Goal: Transaction & Acquisition: Obtain resource

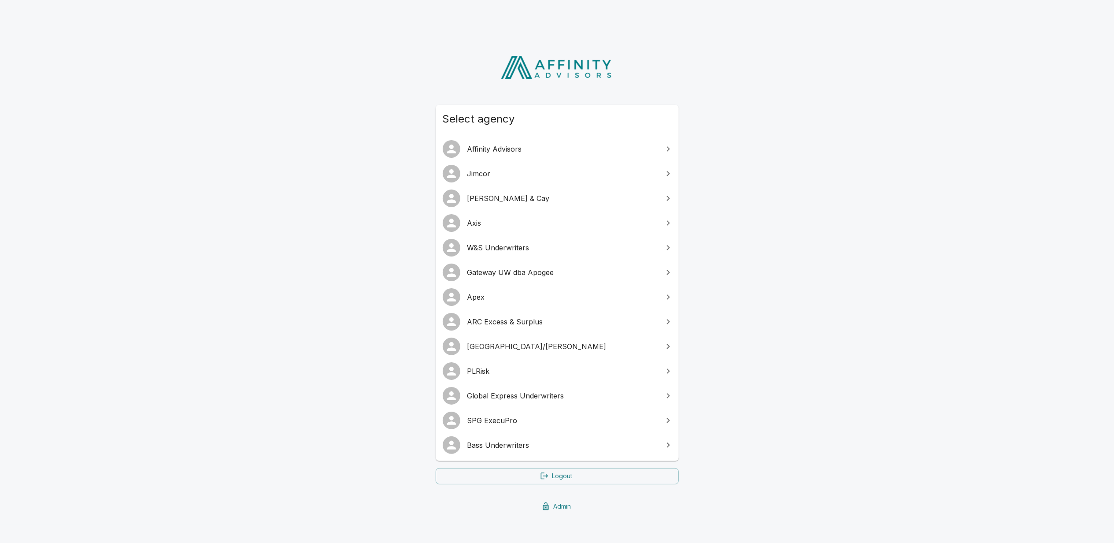
click at [531, 395] on span "Global Express Underwriters" at bounding box center [562, 395] width 190 height 11
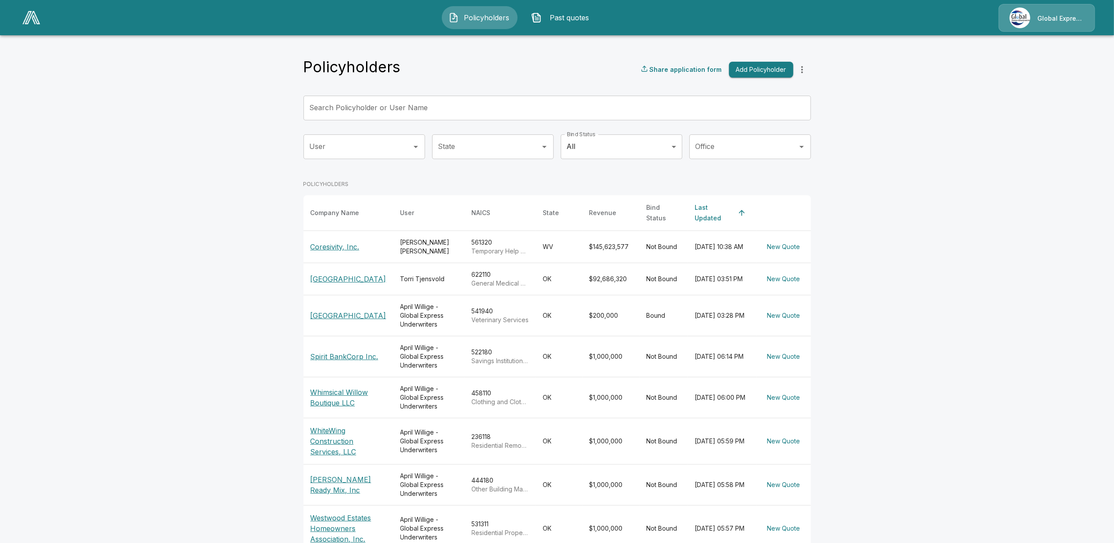
click at [1051, 18] on p "Global Express Underwriters" at bounding box center [1060, 18] width 47 height 9
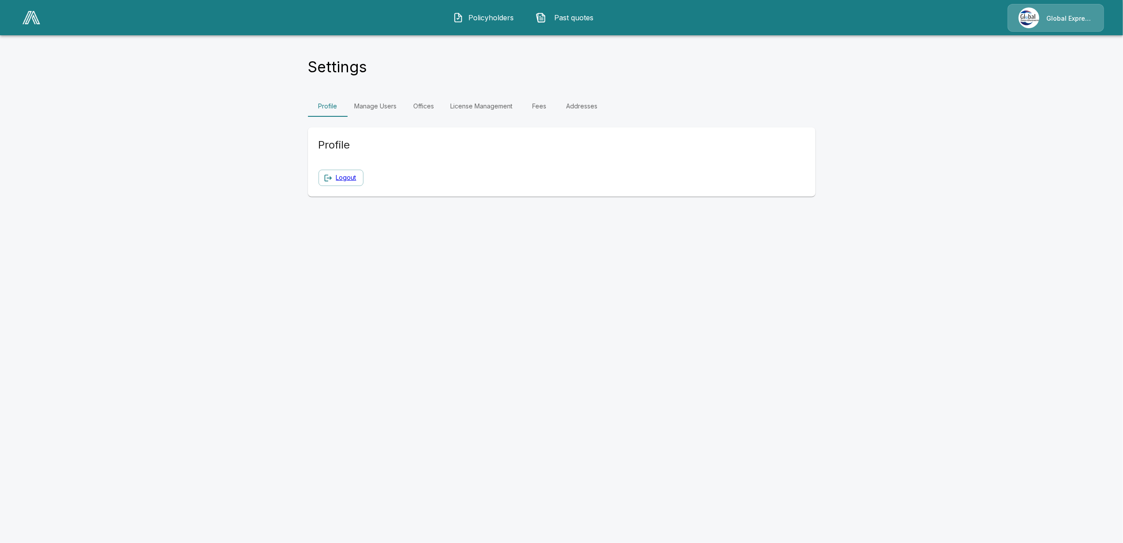
click at [381, 107] on link "Manage Users" at bounding box center [375, 106] width 56 height 21
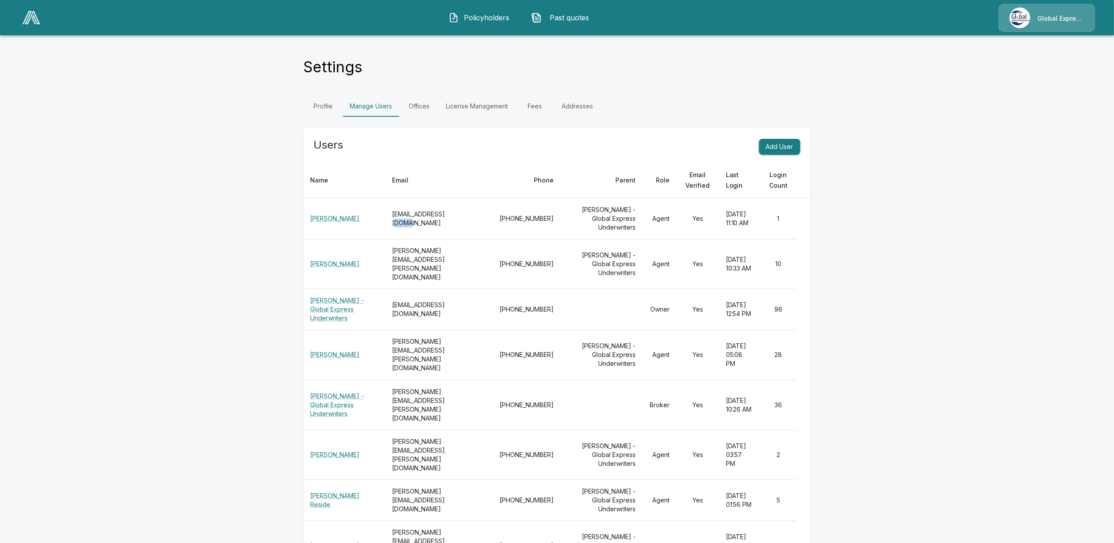
drag, startPoint x: 434, startPoint y: 219, endPoint x: 458, endPoint y: 216, distance: 24.0
click at [458, 216] on th "[EMAIL_ADDRESS][DOMAIN_NAME]" at bounding box center [438, 218] width 107 height 41
drag, startPoint x: 458, startPoint y: 216, endPoint x: 440, endPoint y: 260, distance: 47.8
click at [440, 260] on th "[PERSON_NAME][EMAIL_ADDRESS][PERSON_NAME][DOMAIN_NAME]" at bounding box center [438, 264] width 107 height 50
drag, startPoint x: 440, startPoint y: 260, endPoint x: 437, endPoint y: 344, distance: 84.2
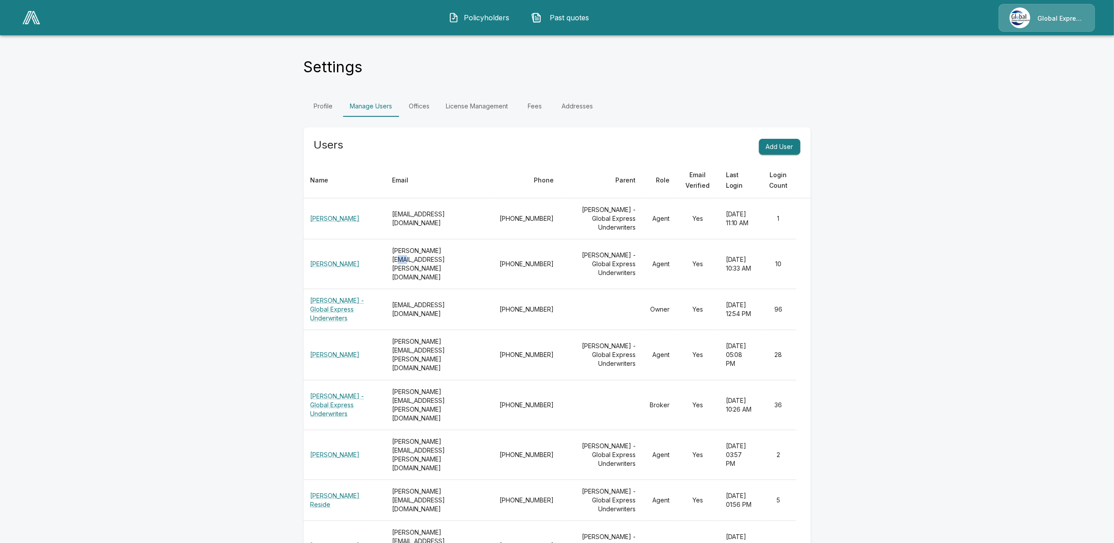
click at [437, 344] on th "[PERSON_NAME][EMAIL_ADDRESS][PERSON_NAME][DOMAIN_NAME]" at bounding box center [438, 355] width 107 height 50
drag, startPoint x: 437, startPoint y: 341, endPoint x: 464, endPoint y: 340, distance: 26.4
click at [464, 340] on th "[PERSON_NAME][EMAIL_ADDRESS][PERSON_NAME][DOMAIN_NAME]" at bounding box center [438, 355] width 107 height 50
drag, startPoint x: 464, startPoint y: 340, endPoint x: 450, endPoint y: 342, distance: 13.8
click at [451, 342] on th "[PERSON_NAME][EMAIL_ADDRESS][PERSON_NAME][DOMAIN_NAME]" at bounding box center [438, 355] width 107 height 50
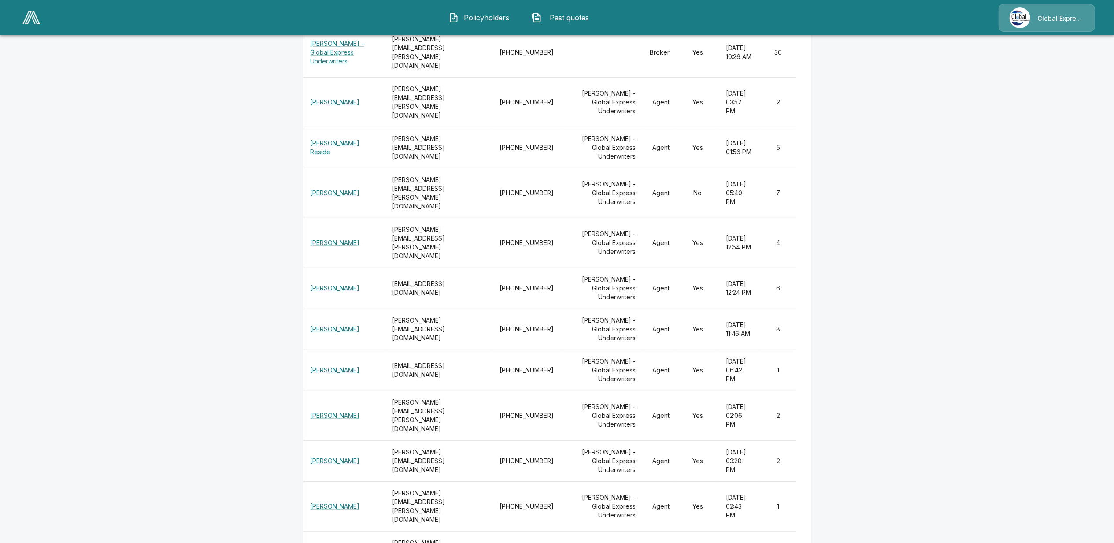
scroll to position [411, 0]
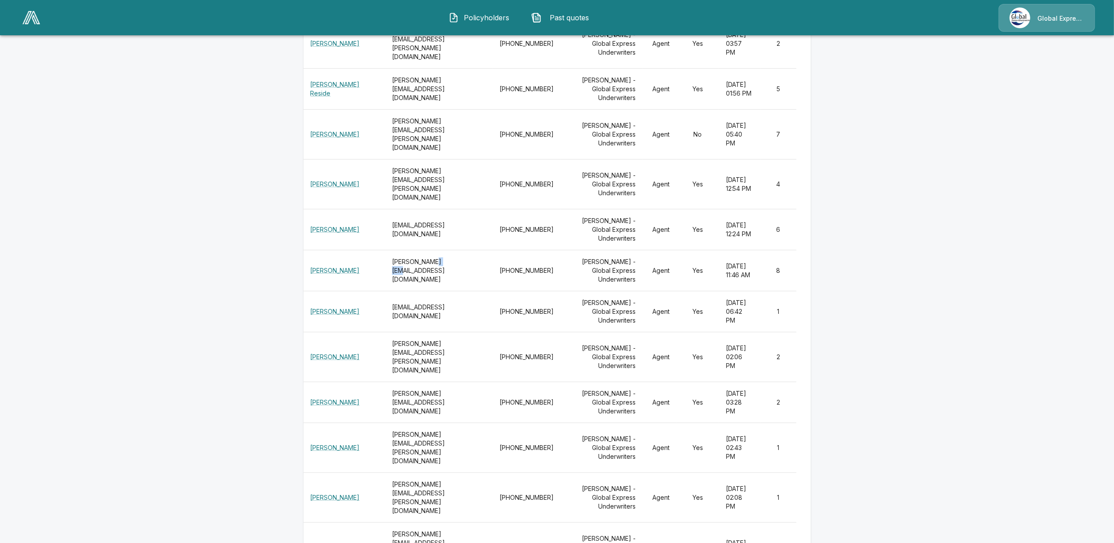
drag, startPoint x: 425, startPoint y: 219, endPoint x: 449, endPoint y: 215, distance: 24.5
click at [447, 250] on th "[PERSON_NAME][EMAIL_ADDRESS][DOMAIN_NAME]" at bounding box center [438, 270] width 107 height 41
drag, startPoint x: 449, startPoint y: 215, endPoint x: 419, endPoint y: 223, distance: 30.9
click at [420, 250] on th "[PERSON_NAME][EMAIL_ADDRESS][DOMAIN_NAME]" at bounding box center [438, 270] width 107 height 41
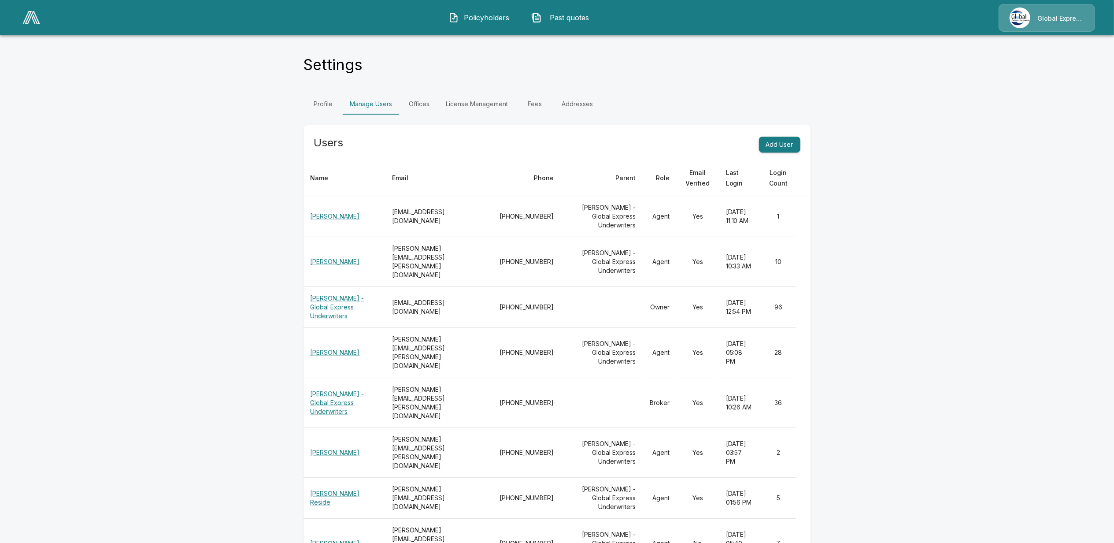
scroll to position [0, 0]
click at [580, 20] on span "Past quotes" at bounding box center [569, 17] width 48 height 11
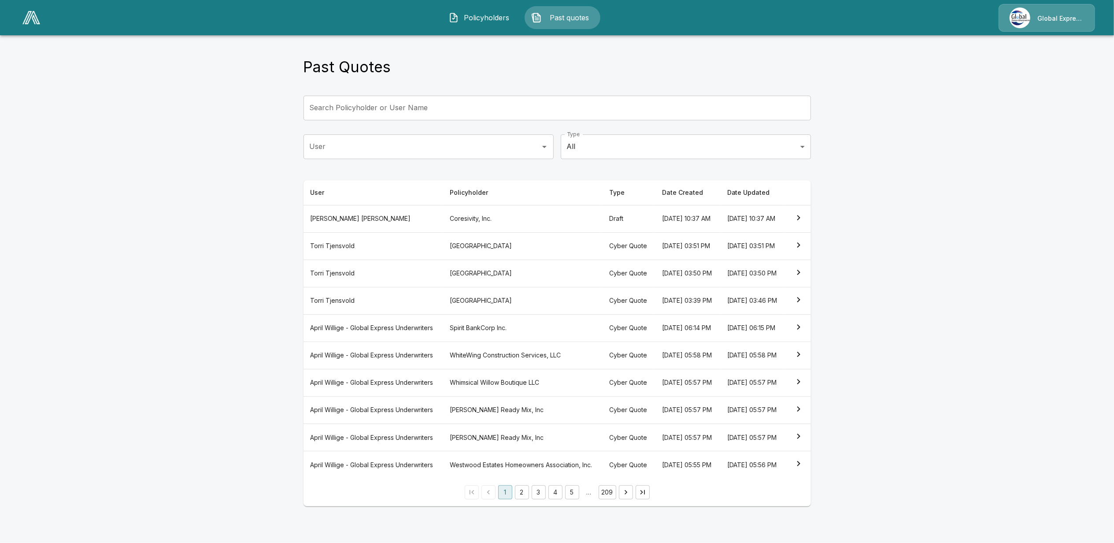
click at [344, 254] on th "[PERSON_NAME]" at bounding box center [373, 245] width 140 height 27
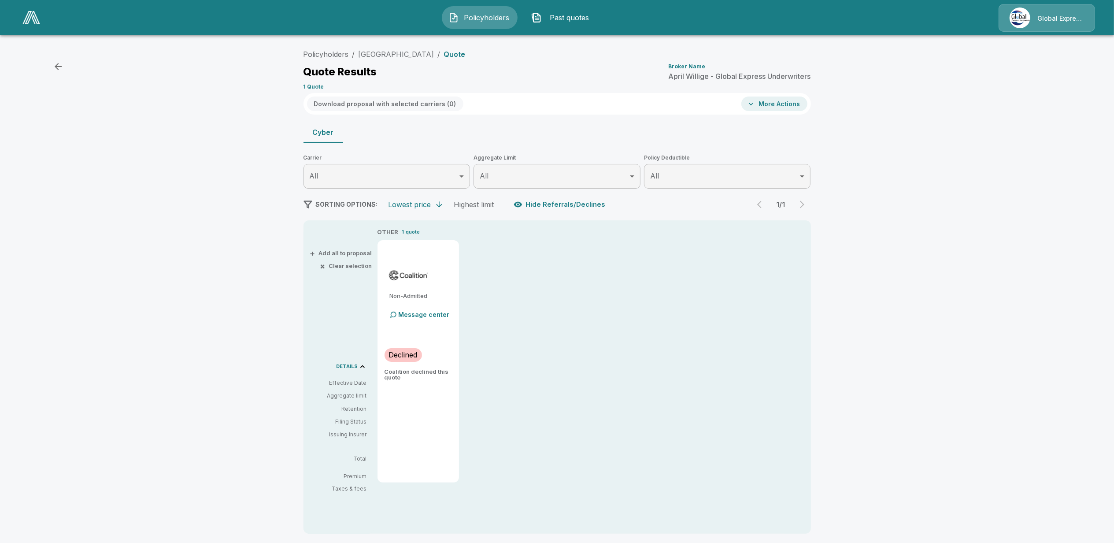
click at [59, 67] on icon "button" at bounding box center [58, 66] width 7 height 7
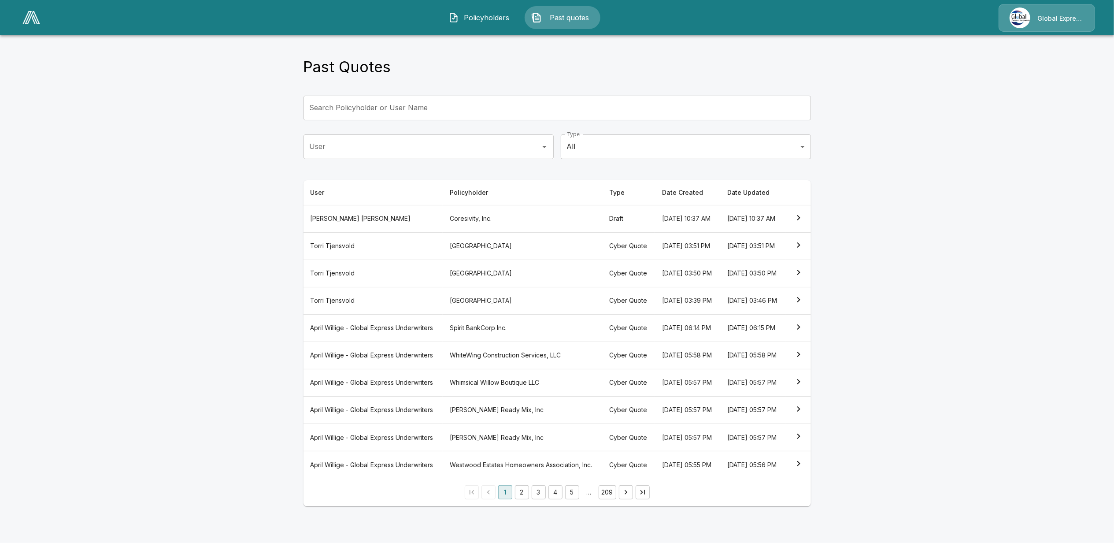
click at [360, 341] on th "[PERSON_NAME] - Global Express Underwriters" at bounding box center [373, 327] width 140 height 27
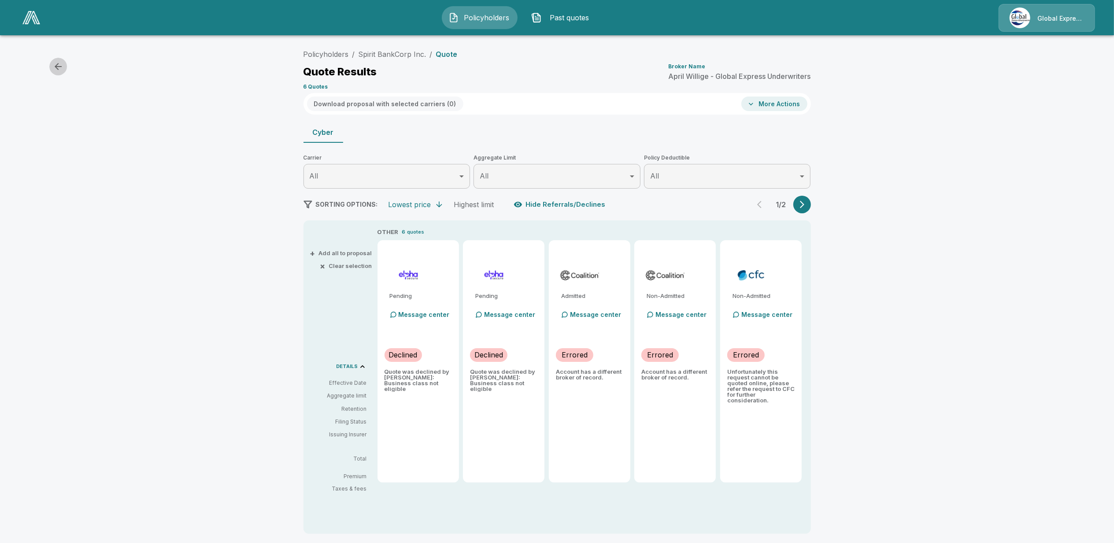
click at [58, 67] on icon "button" at bounding box center [58, 66] width 11 height 11
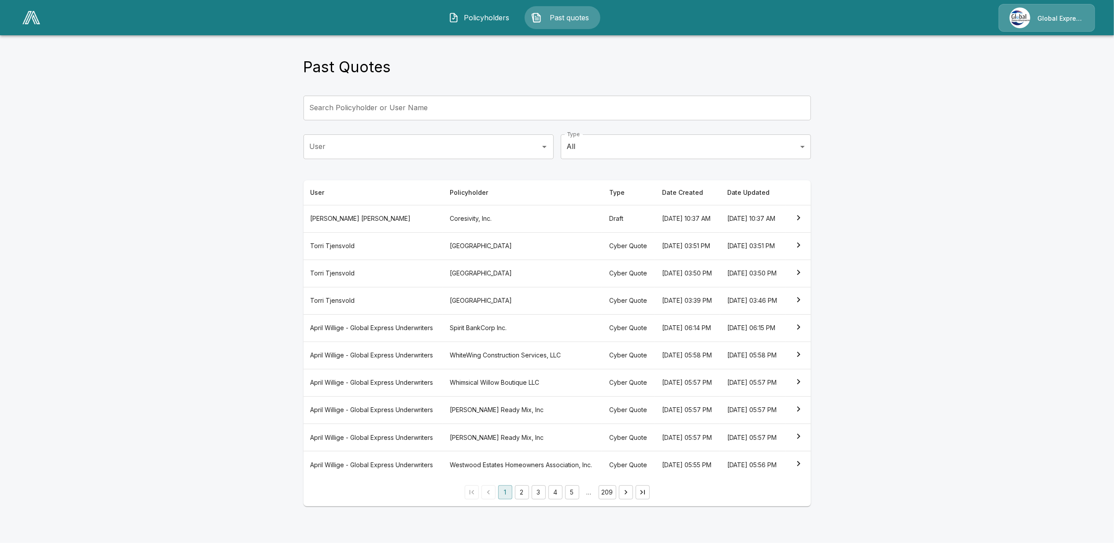
scroll to position [24, 0]
click at [370, 420] on th "[PERSON_NAME] - Global Express Underwriters" at bounding box center [373, 409] width 140 height 27
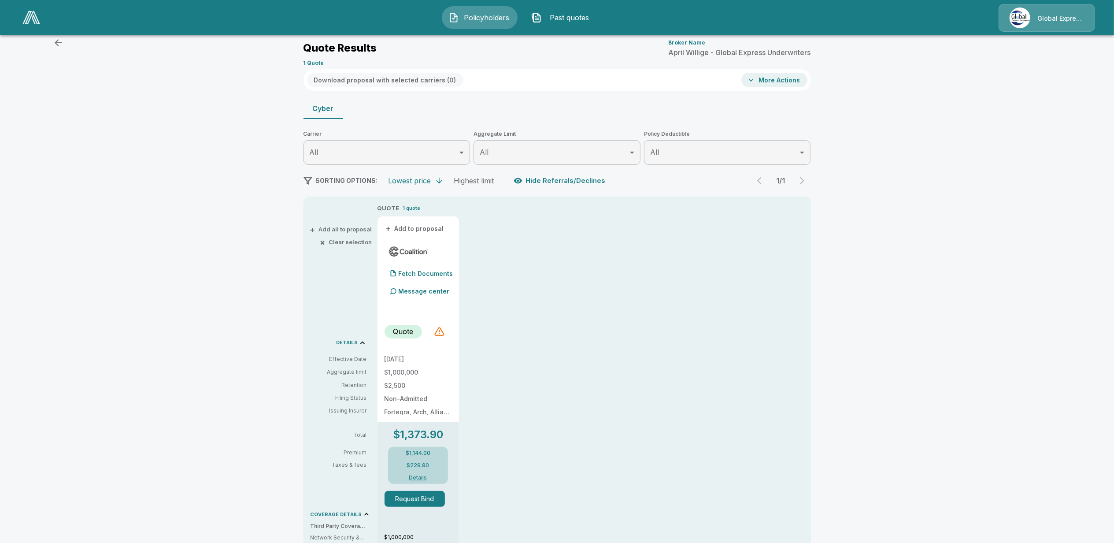
click at [59, 43] on icon "button" at bounding box center [58, 42] width 7 height 7
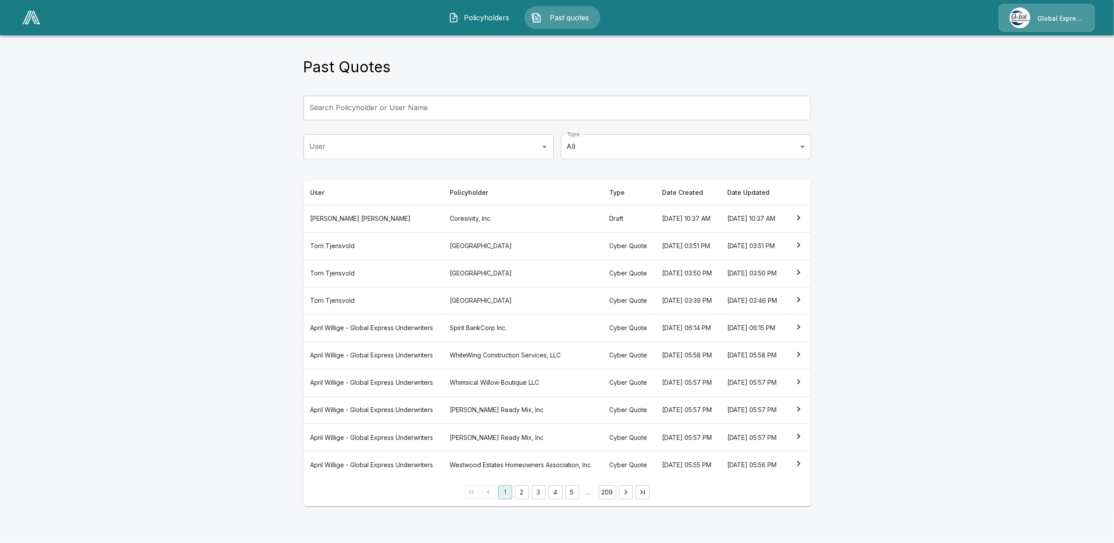
click at [357, 478] on th "[PERSON_NAME] - Global Express Underwriters" at bounding box center [373, 464] width 140 height 27
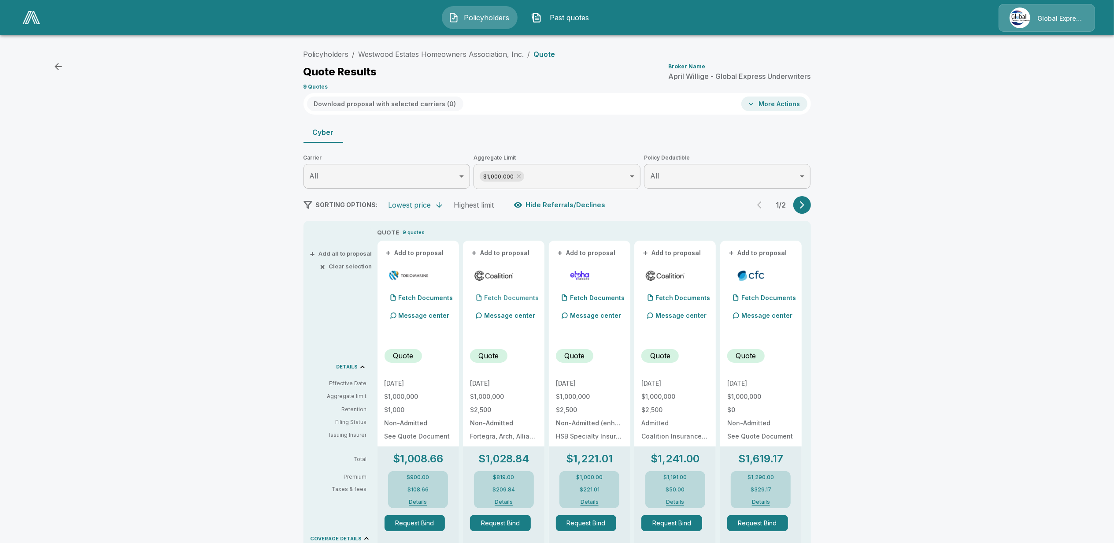
click at [500, 296] on p "Fetch Documents" at bounding box center [511, 298] width 55 height 6
click at [510, 300] on p "Fetch Documents" at bounding box center [511, 298] width 55 height 6
click at [767, 101] on button "More Actions" at bounding box center [774, 103] width 66 height 15
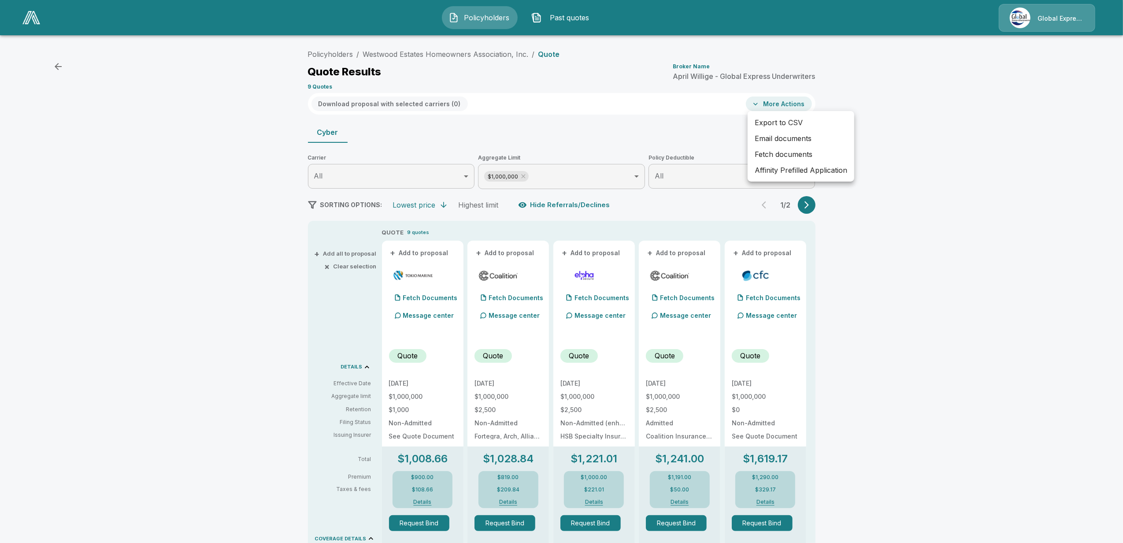
click at [774, 155] on li "Fetch documents" at bounding box center [800, 154] width 107 height 16
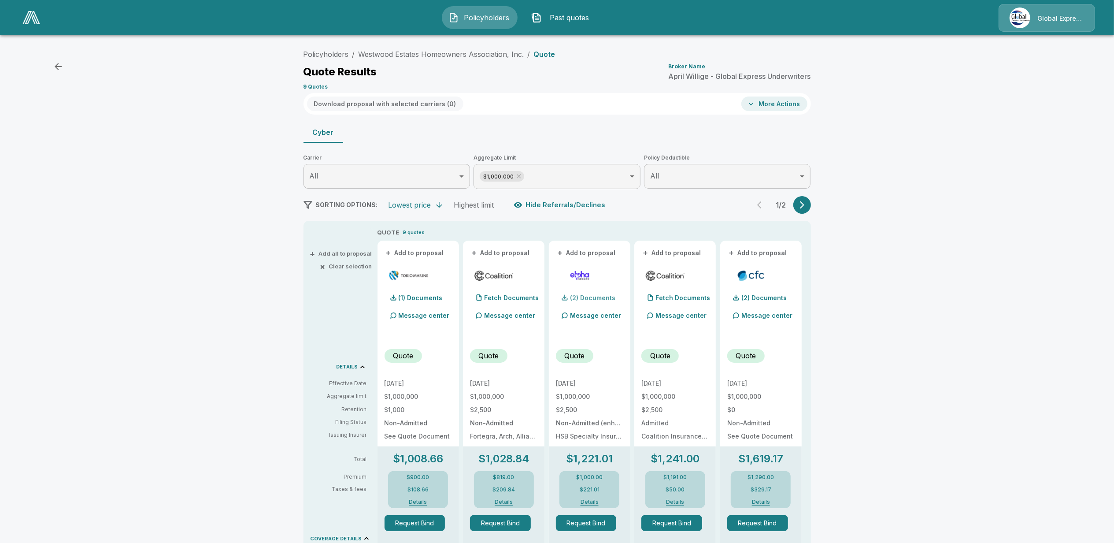
click at [590, 297] on p "(2) Documents" at bounding box center [592, 298] width 45 height 6
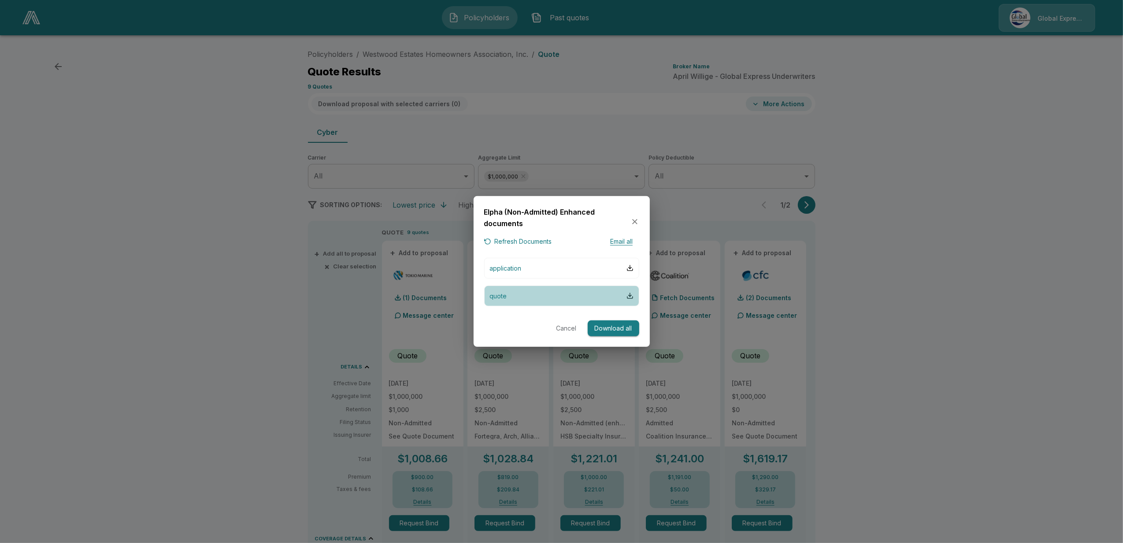
click at [516, 295] on button "quote" at bounding box center [561, 295] width 155 height 21
click at [632, 221] on icon "button" at bounding box center [634, 221] width 9 height 9
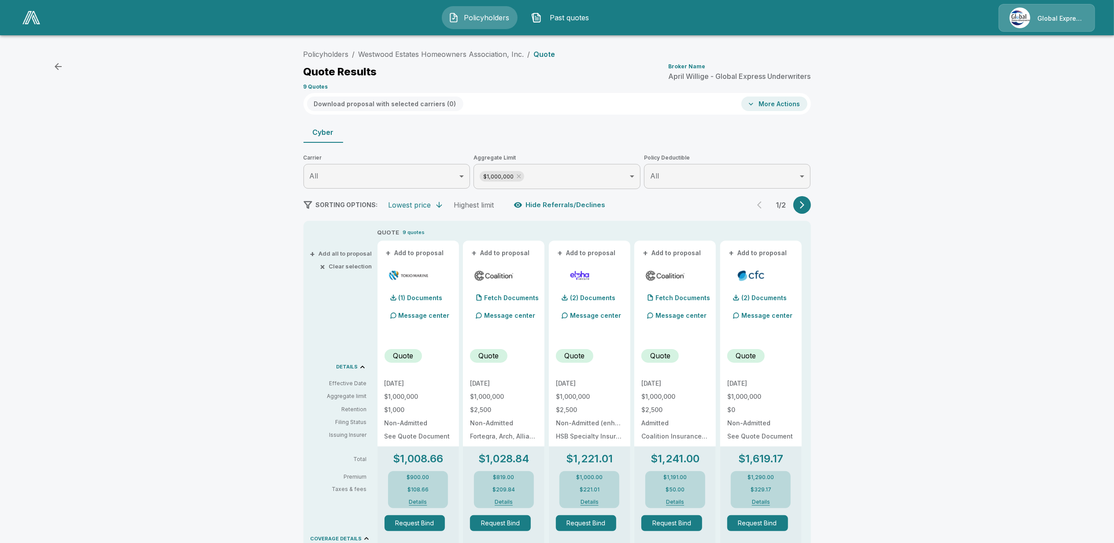
click at [424, 250] on button "+ Add to proposal" at bounding box center [415, 253] width 62 height 10
click at [520, 250] on button "+ Add to proposal" at bounding box center [501, 253] width 62 height 10
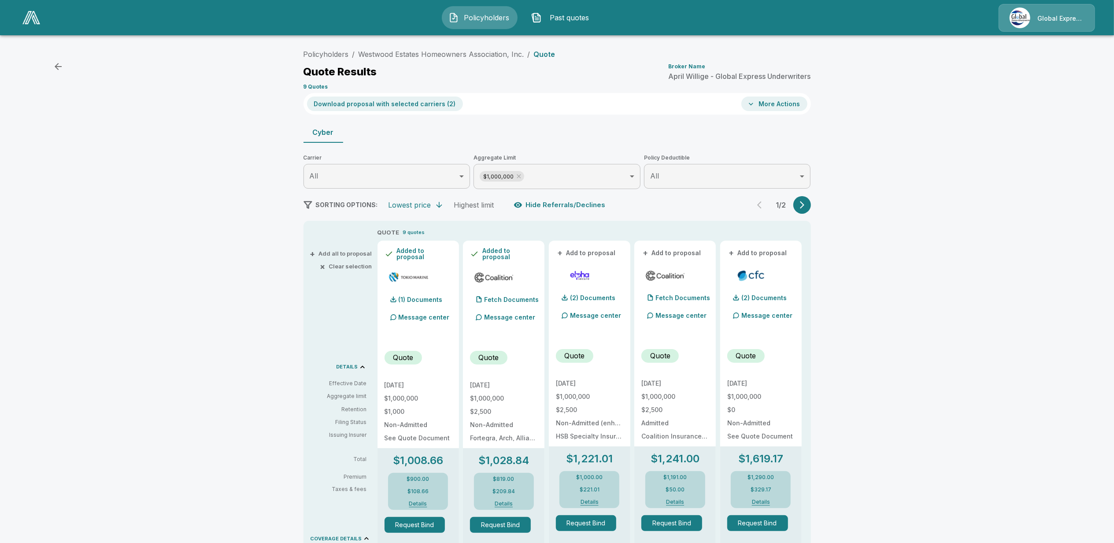
click at [591, 249] on button "+ Add to proposal" at bounding box center [587, 253] width 62 height 10
click at [395, 103] on button "Download proposal with selected carriers ( 3 )" at bounding box center [385, 103] width 156 height 15
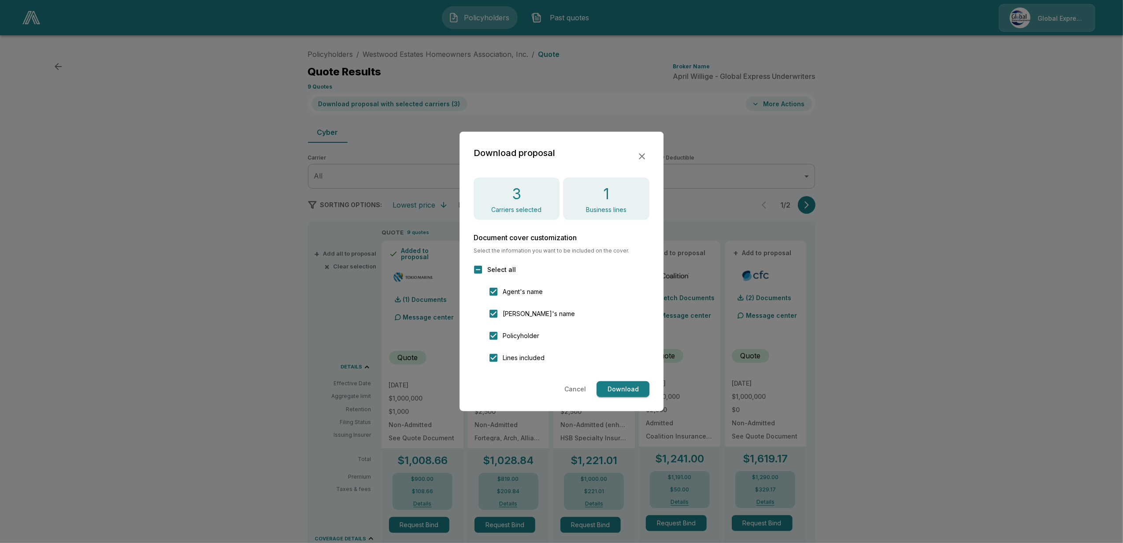
click at [626, 388] on button "Download" at bounding box center [622, 389] width 53 height 16
